Goal: Information Seeking & Learning: Learn about a topic

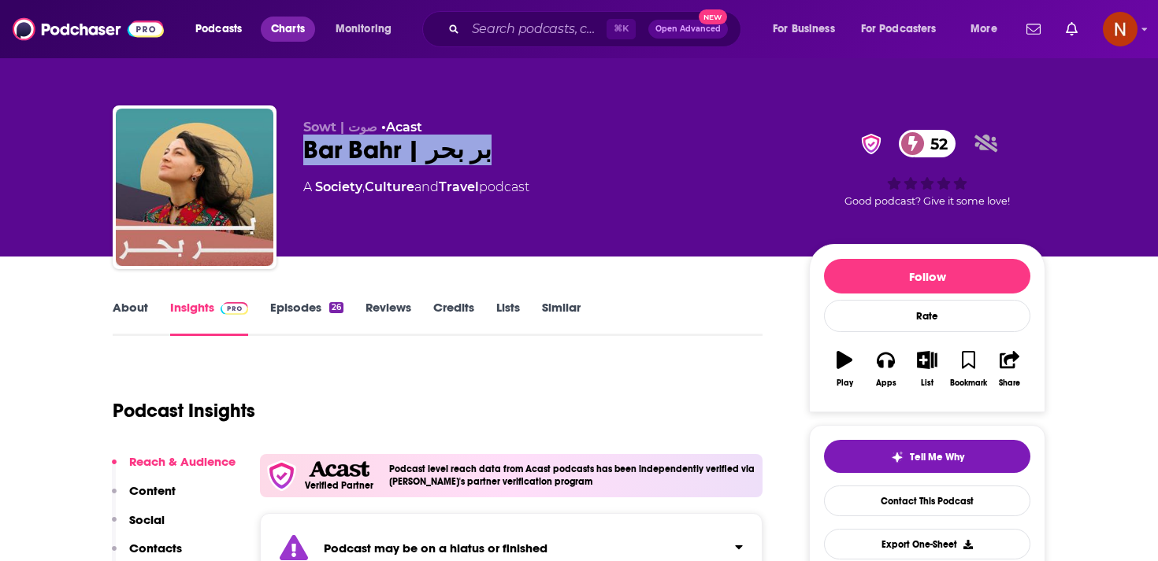
click at [277, 29] on span "Charts" at bounding box center [288, 29] width 34 height 22
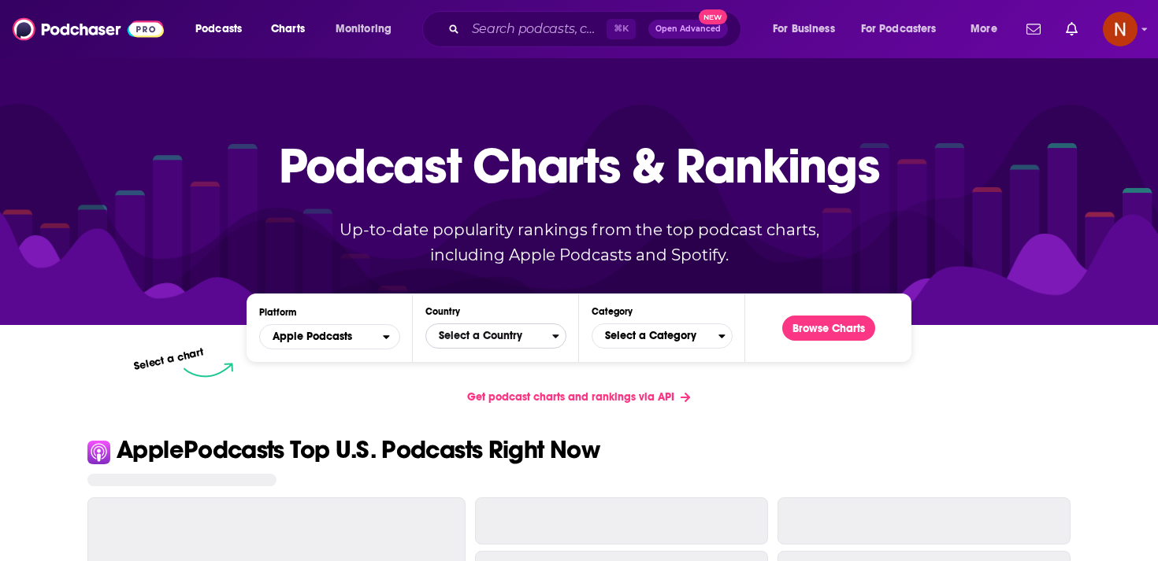
click at [532, 346] on span "Select a Country" at bounding box center [489, 336] width 126 height 27
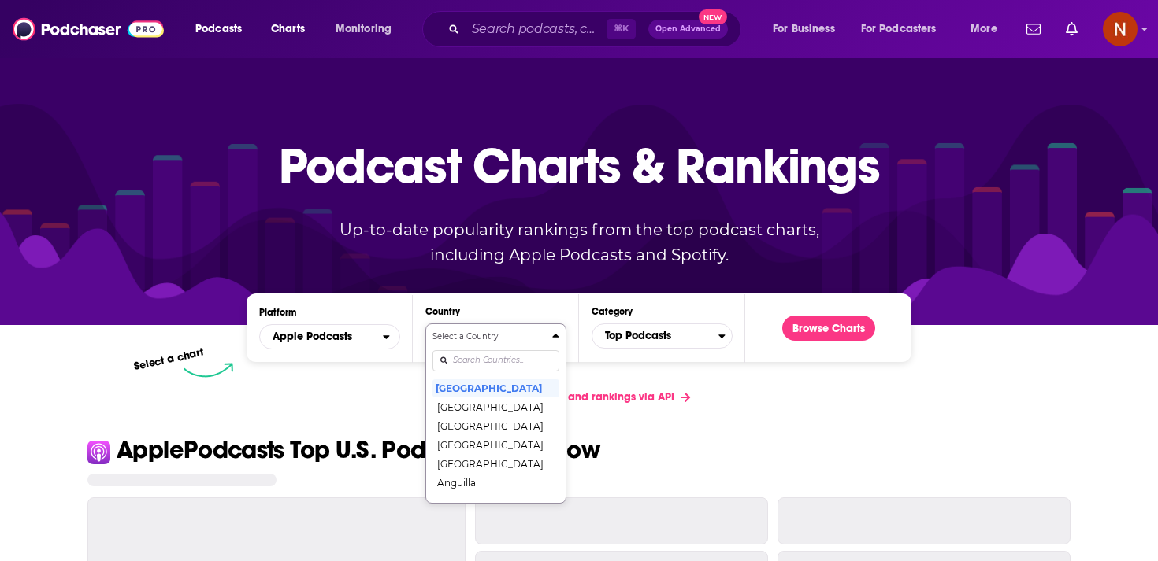
click at [525, 366] on input "Countries" at bounding box center [495, 360] width 127 height 21
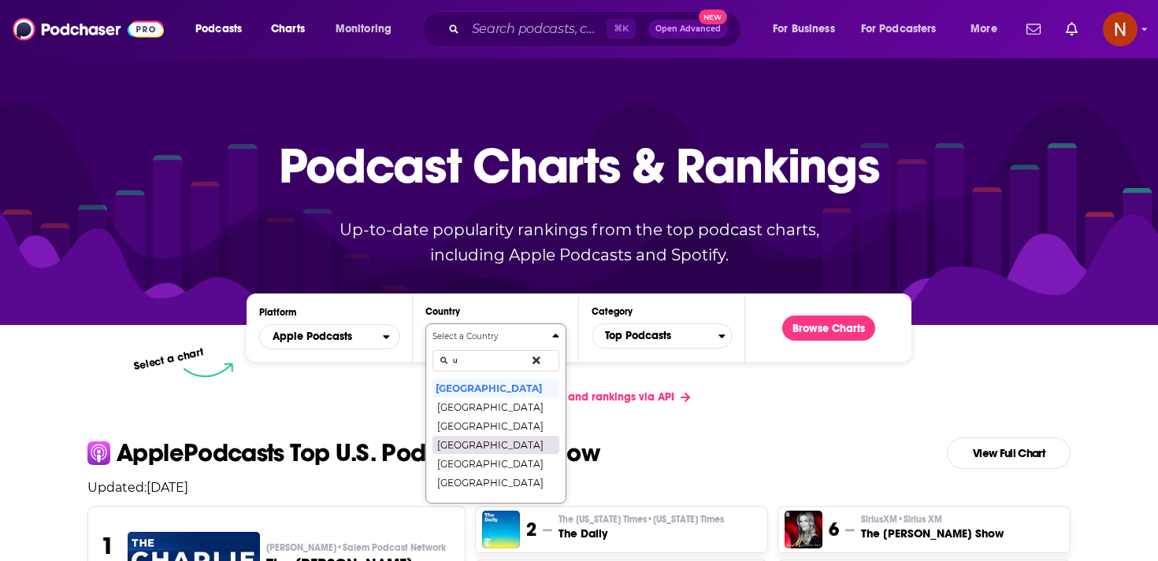
type input "u"
click at [491, 443] on button "[GEOGRAPHIC_DATA]" at bounding box center [495, 444] width 127 height 19
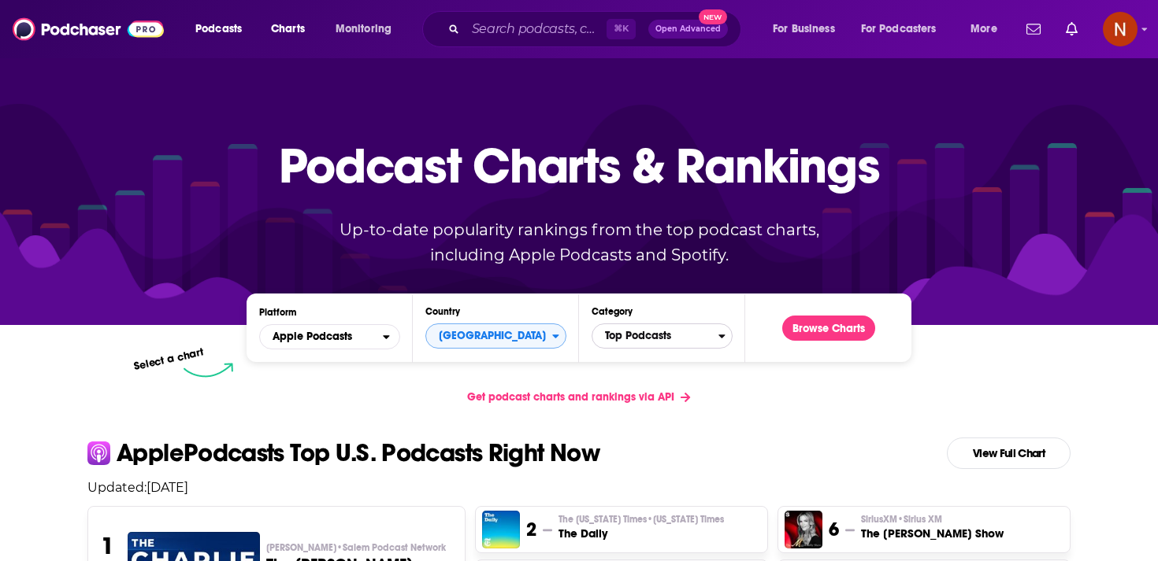
click at [652, 336] on span "Top Podcasts" at bounding box center [655, 336] width 126 height 27
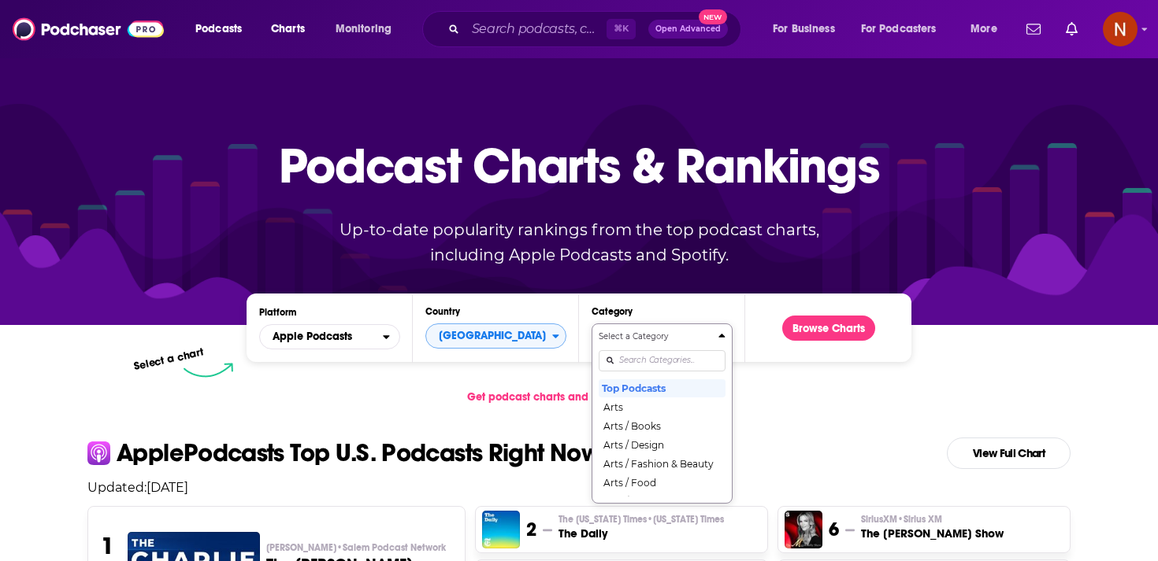
scroll to position [80, 0]
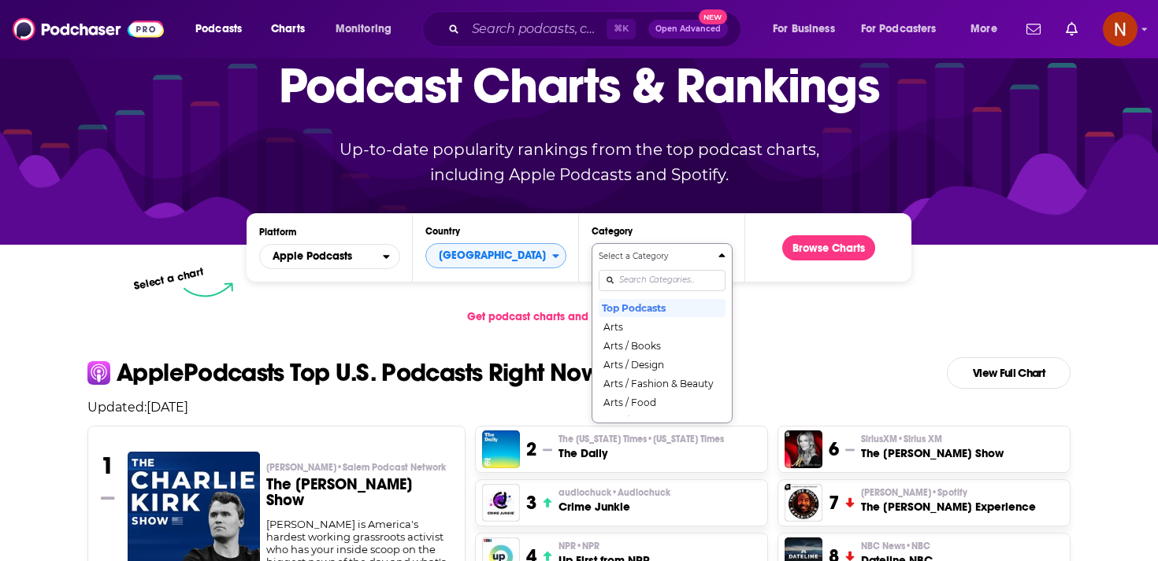
click at [652, 360] on div "Select a Category Top Podcasts Arts Arts / Books Arts / Design Arts / Fashion &…" at bounding box center [661, 333] width 127 height 166
type input "n"
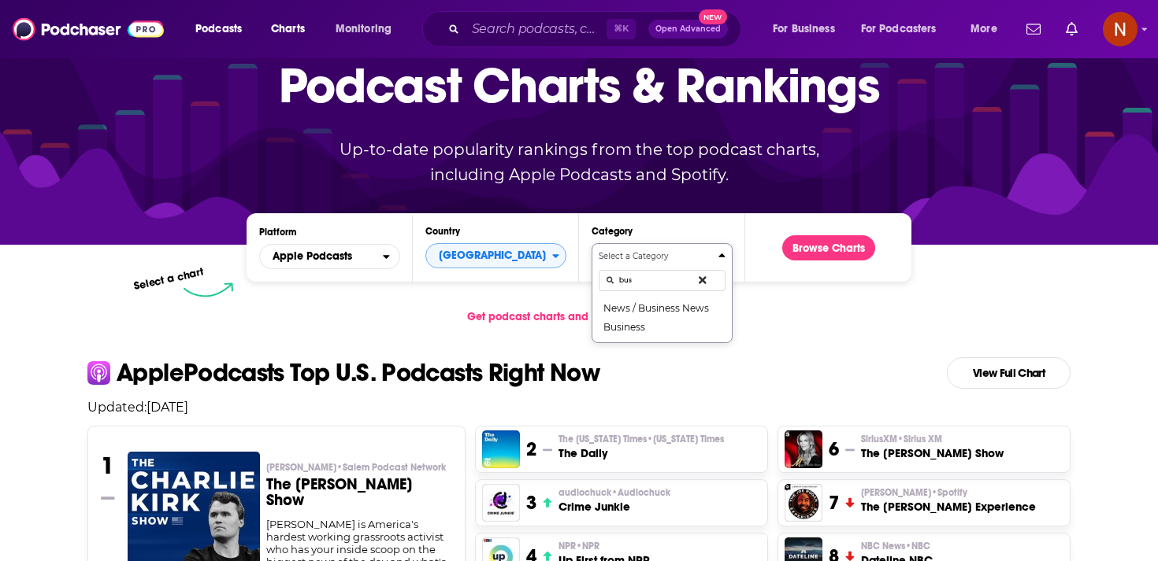
type input "busi"
click at [670, 309] on button "News / Business News" at bounding box center [661, 307] width 127 height 19
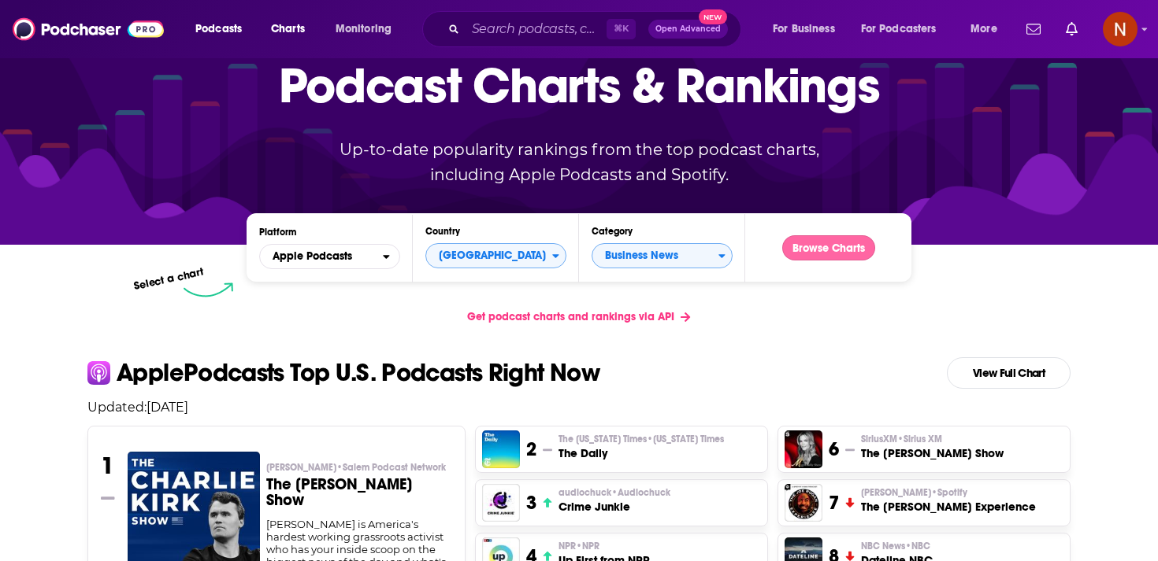
click at [820, 251] on button "Browse Charts" at bounding box center [828, 247] width 93 height 25
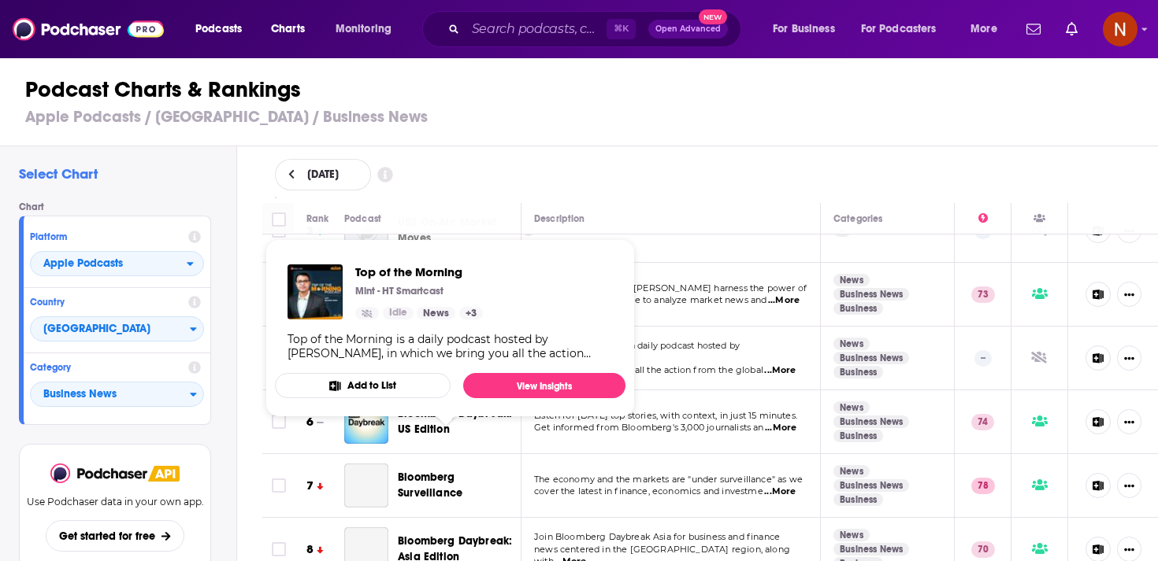
scroll to position [214, 0]
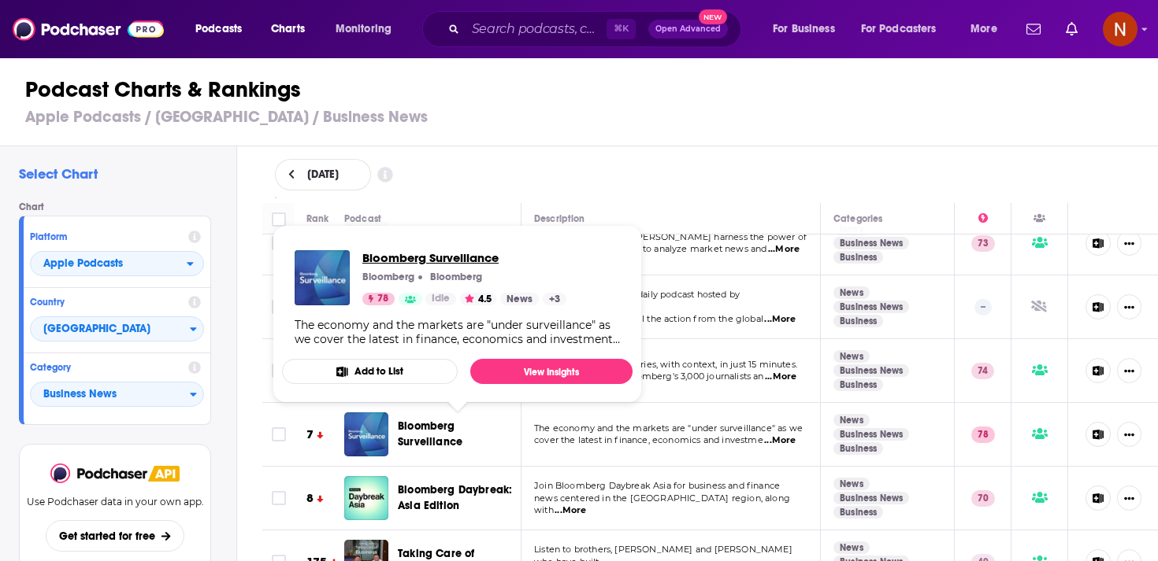
click at [440, 253] on span "Bloomberg Surveillance" at bounding box center [464, 257] width 204 height 15
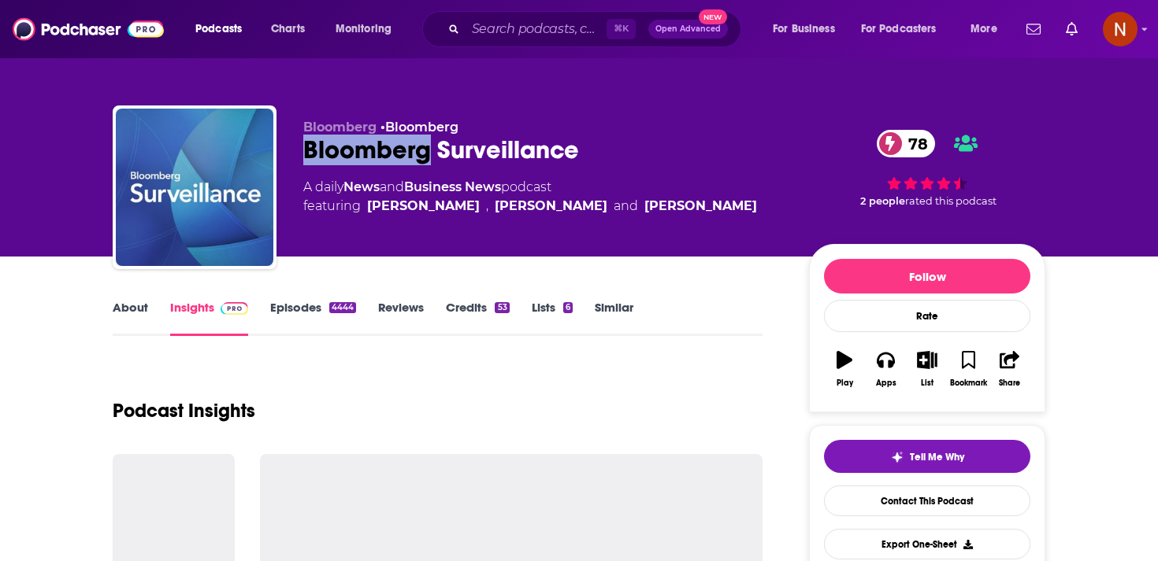
drag, startPoint x: 301, startPoint y: 154, endPoint x: 428, endPoint y: 151, distance: 126.8
click at [428, 151] on div "Bloomberg • Bloomberg Bloomberg Surveillance 78 A daily News and Business News …" at bounding box center [579, 191] width 932 height 170
copy h2 "Bloomberg"
